Goal: Use online tool/utility: Utilize a website feature to perform a specific function

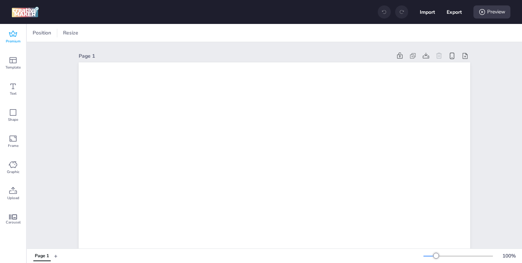
click at [16, 35] on icon at bounding box center [13, 34] width 9 height 9
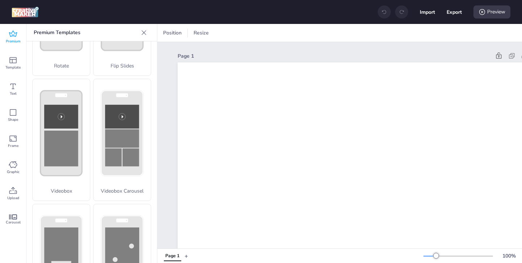
scroll to position [226, 0]
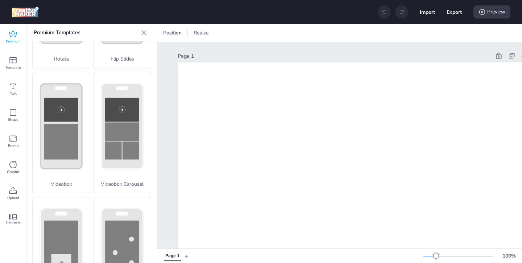
click at [75, 172] on icon at bounding box center [61, 126] width 57 height 108
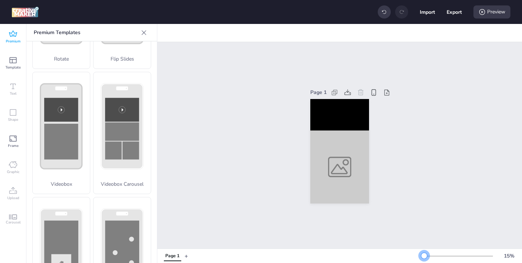
drag, startPoint x: 438, startPoint y: 256, endPoint x: 425, endPoint y: 256, distance: 13.1
click at [425, 256] on div at bounding box center [424, 256] width 6 height 6
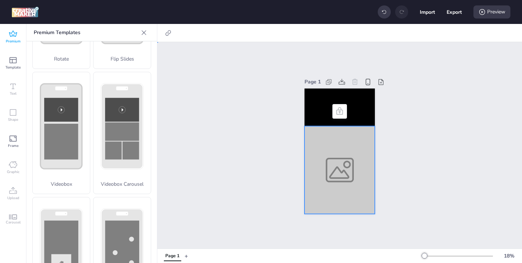
click at [351, 178] on div at bounding box center [340, 170] width 70 height 88
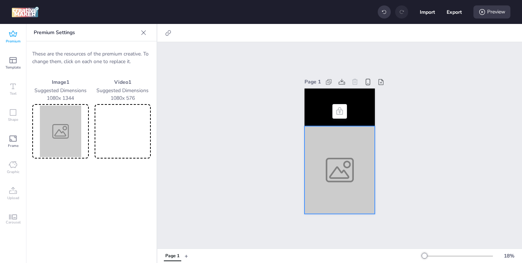
click at [54, 126] on img at bounding box center [61, 131] width 54 height 51
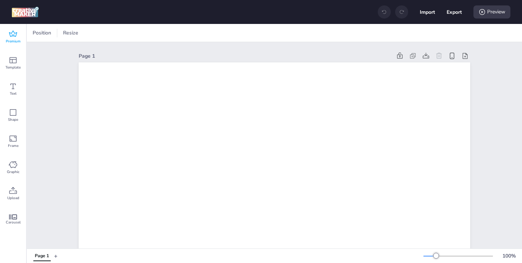
click at [13, 41] on span "Premium" at bounding box center [13, 41] width 15 height 6
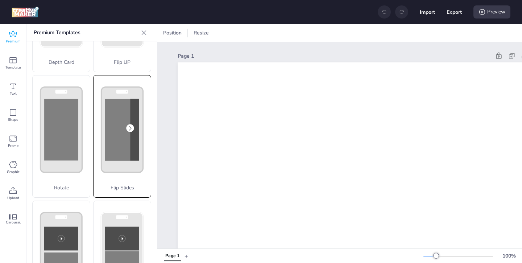
scroll to position [212, 0]
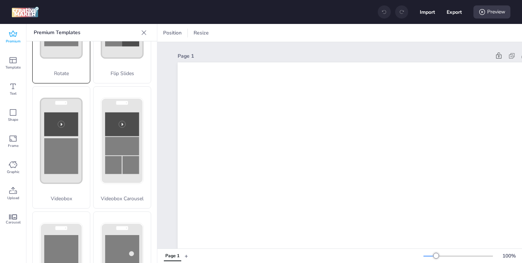
click at [73, 79] on div "Rotate" at bounding box center [61, 22] width 58 height 123
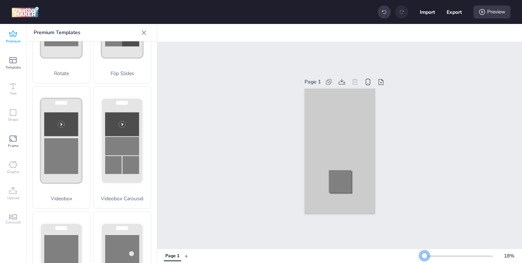
drag, startPoint x: 435, startPoint y: 256, endPoint x: 425, endPoint y: 256, distance: 10.5
click at [425, 256] on div at bounding box center [425, 256] width 6 height 6
click at [323, 128] on div at bounding box center [339, 162] width 51 height 87
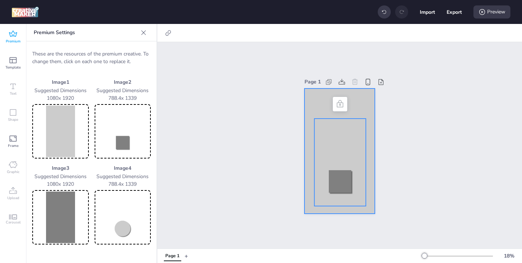
click at [316, 109] on div at bounding box center [340, 150] width 70 height 125
click at [71, 135] on img at bounding box center [61, 131] width 54 height 51
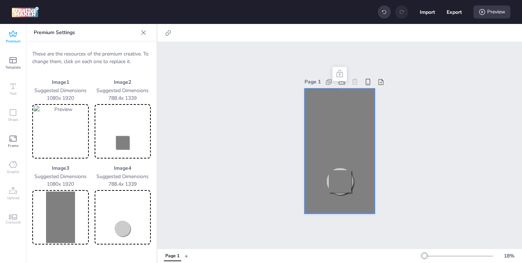
click at [124, 140] on img at bounding box center [123, 131] width 54 height 51
click at [75, 224] on img at bounding box center [61, 216] width 54 height 51
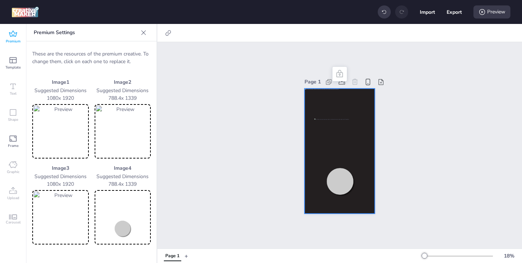
click at [117, 224] on img at bounding box center [123, 216] width 54 height 51
click at [498, 12] on div "Preview" at bounding box center [492, 11] width 37 height 13
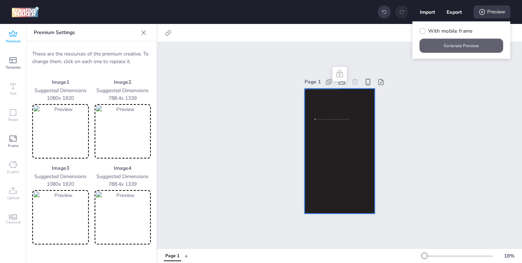
click at [464, 46] on button "Generate Preview" at bounding box center [462, 46] width 84 height 14
click at [39, 134] on img at bounding box center [61, 131] width 54 height 51
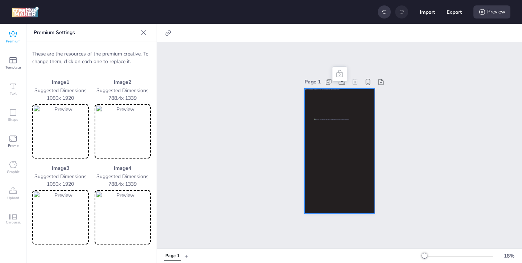
click at [66, 203] on img at bounding box center [61, 216] width 54 height 51
click at [115, 136] on img at bounding box center [123, 131] width 54 height 51
click at [113, 214] on img at bounding box center [123, 216] width 54 height 51
click at [492, 12] on div "Preview" at bounding box center [492, 11] width 37 height 13
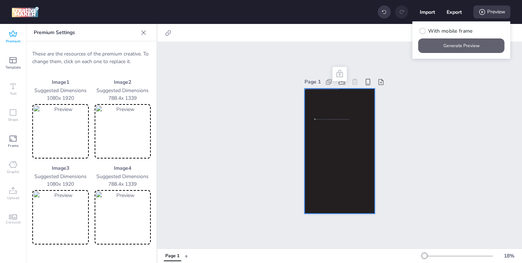
click at [456, 48] on button "Generate Preview" at bounding box center [461, 45] width 86 height 15
click at [69, 132] on img at bounding box center [61, 131] width 54 height 51
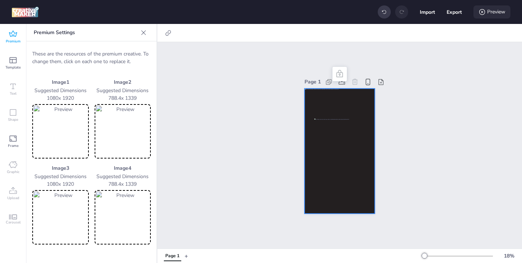
click at [484, 15] on icon at bounding box center [482, 11] width 7 height 7
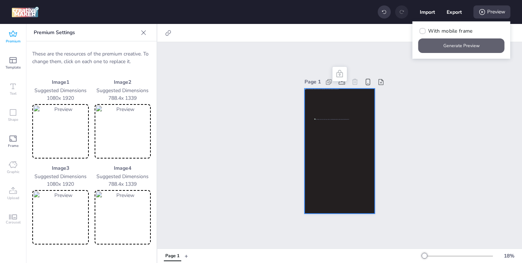
click at [437, 50] on button "Generate Preview" at bounding box center [461, 45] width 86 height 15
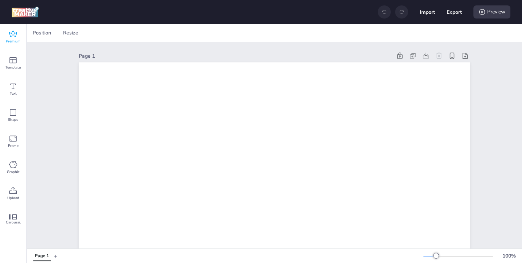
click at [19, 35] on div "Premium" at bounding box center [13, 37] width 26 height 26
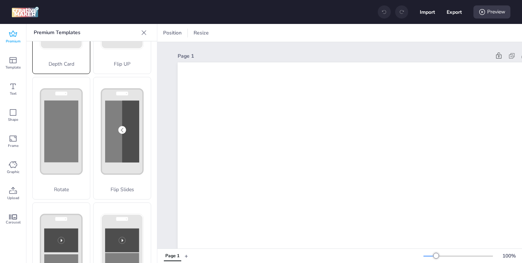
scroll to position [141, 0]
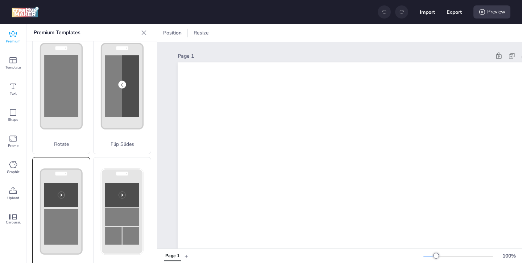
click at [69, 180] on rect at bounding box center [62, 211] width 42 height 85
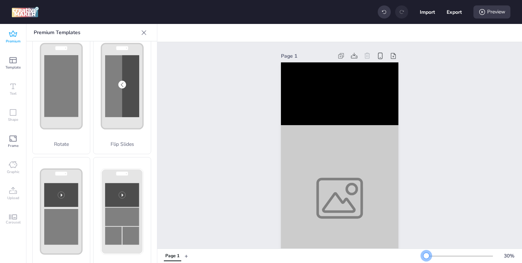
drag, startPoint x: 437, startPoint y: 257, endPoint x: 426, endPoint y: 257, distance: 11.2
click at [426, 257] on div at bounding box center [426, 256] width 6 height 6
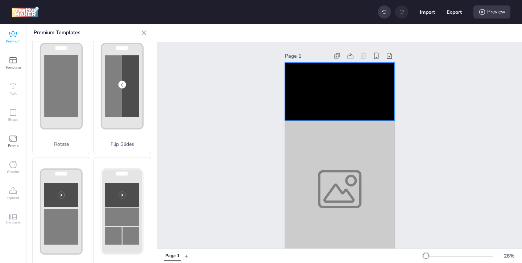
click at [327, 99] on video at bounding box center [339, 91] width 109 height 58
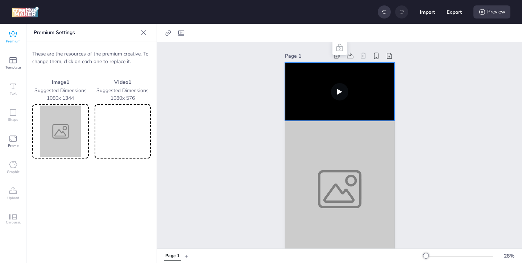
click at [130, 134] on video at bounding box center [123, 131] width 54 height 51
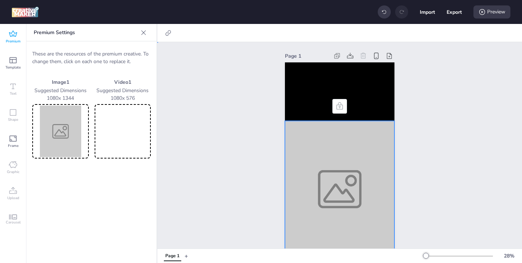
click at [323, 171] on div at bounding box center [339, 189] width 109 height 136
click at [60, 135] on img at bounding box center [61, 131] width 54 height 51
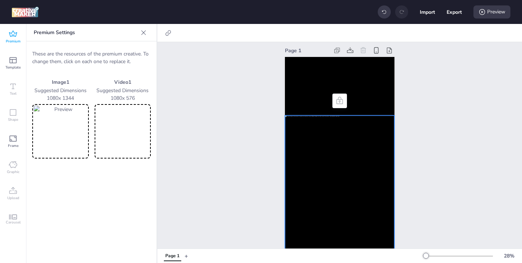
scroll to position [0, 0]
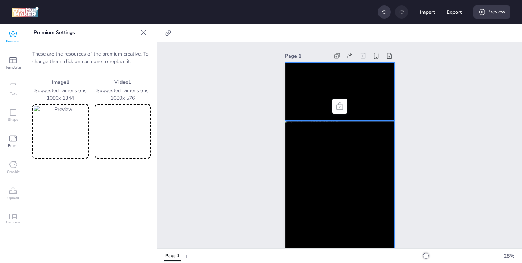
click at [335, 88] on video at bounding box center [339, 91] width 109 height 58
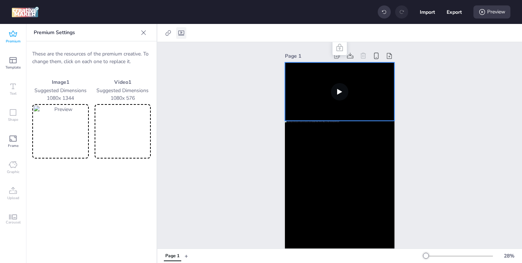
click at [180, 33] on icon at bounding box center [181, 32] width 7 height 7
select select "contain"
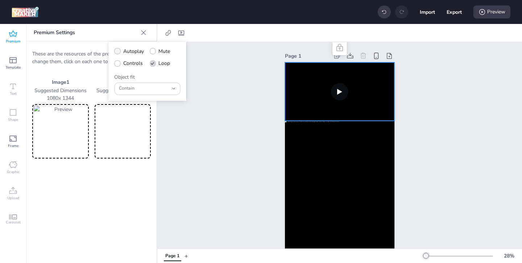
click at [119, 52] on icon at bounding box center [117, 51] width 5 height 4
click at [119, 52] on input "Autoplay" at bounding box center [116, 54] width 5 height 5
checkbox input "true"
click at [119, 62] on icon at bounding box center [117, 64] width 5 height 4
click at [119, 64] on input "Controls" at bounding box center [116, 66] width 5 height 5
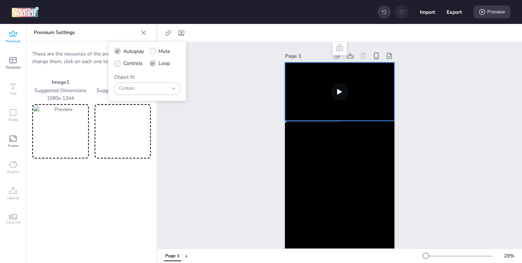
checkbox input "true"
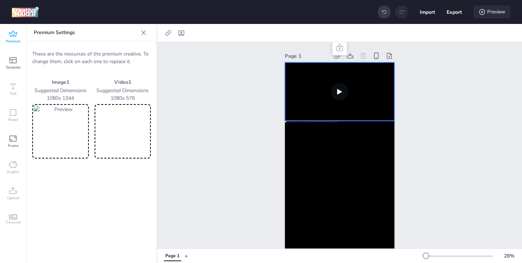
click at [487, 14] on div "Preview" at bounding box center [492, 11] width 37 height 13
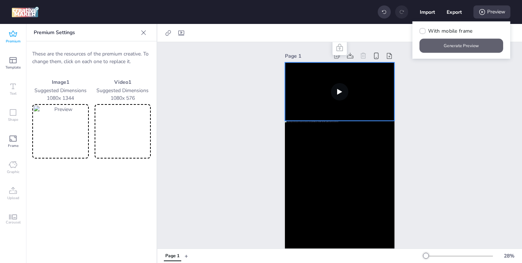
click at [442, 51] on button "Generate Preview" at bounding box center [462, 46] width 84 height 14
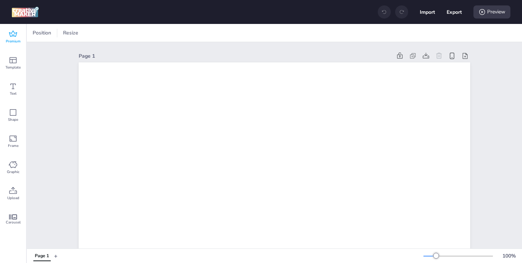
click at [14, 38] on icon at bounding box center [13, 34] width 9 height 9
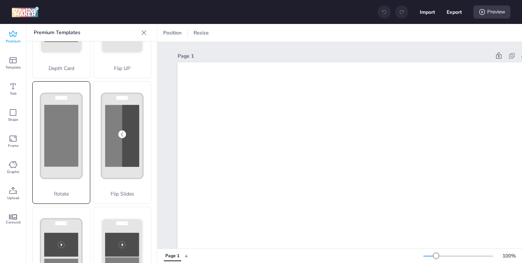
scroll to position [130, 0]
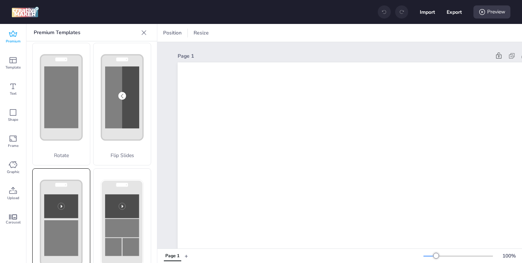
click at [68, 206] on rect at bounding box center [61, 206] width 34 height 24
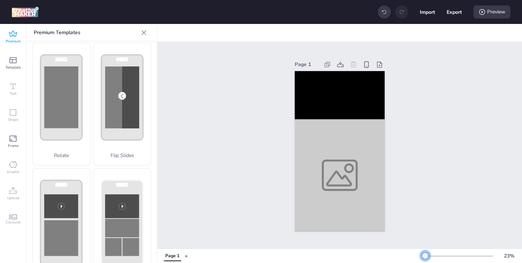
drag, startPoint x: 435, startPoint y: 255, endPoint x: 425, endPoint y: 255, distance: 10.2
click at [425, 255] on div at bounding box center [425, 256] width 6 height 6
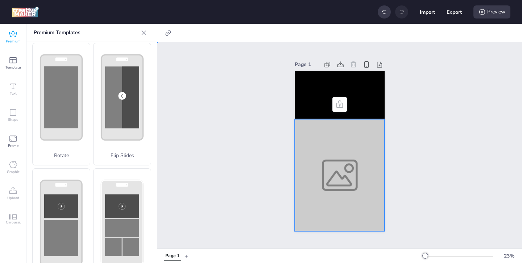
click at [337, 170] on div at bounding box center [340, 175] width 90 height 112
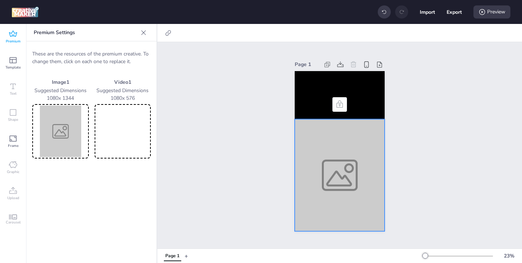
click at [78, 139] on img at bounding box center [61, 131] width 54 height 51
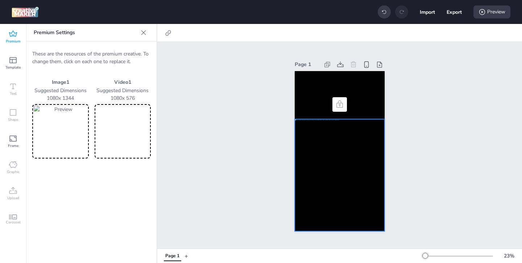
click at [148, 124] on video at bounding box center [123, 131] width 54 height 51
click at [500, 11] on div "Preview" at bounding box center [492, 11] width 37 height 13
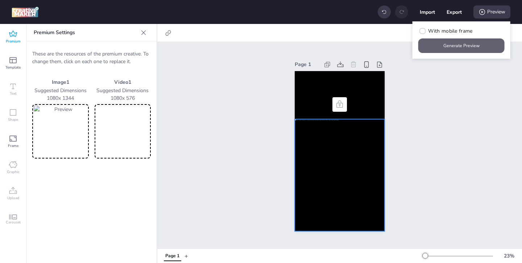
click at [488, 44] on button "Generate Preview" at bounding box center [461, 45] width 86 height 15
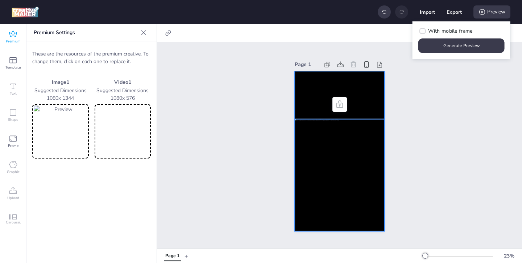
click at [331, 83] on video at bounding box center [340, 95] width 90 height 48
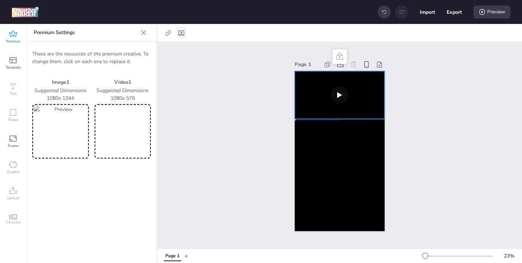
click at [181, 30] on icon at bounding box center [181, 32] width 6 height 5
select select "contain"
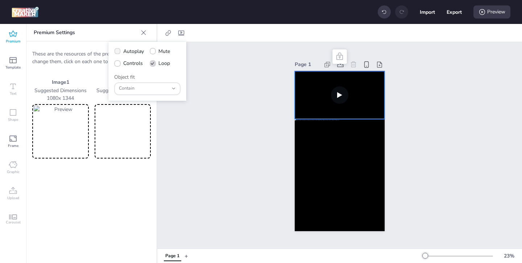
click at [128, 51] on span "Autoplay" at bounding box center [133, 51] width 21 height 8
click at [119, 52] on input "Autoplay" at bounding box center [116, 54] width 5 height 5
checkbox input "true"
click at [119, 64] on icon at bounding box center [117, 64] width 5 height 4
click at [119, 64] on input "Controls" at bounding box center [116, 66] width 5 height 5
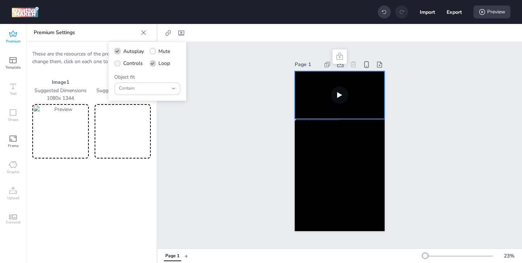
checkbox input "true"
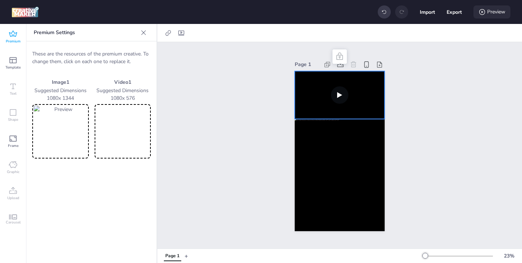
click at [497, 11] on div "Preview" at bounding box center [492, 11] width 37 height 13
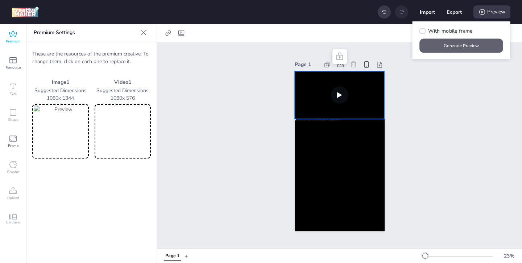
click at [450, 48] on button "Generate Preview" at bounding box center [462, 46] width 84 height 14
